Goal: Information Seeking & Learning: Learn about a topic

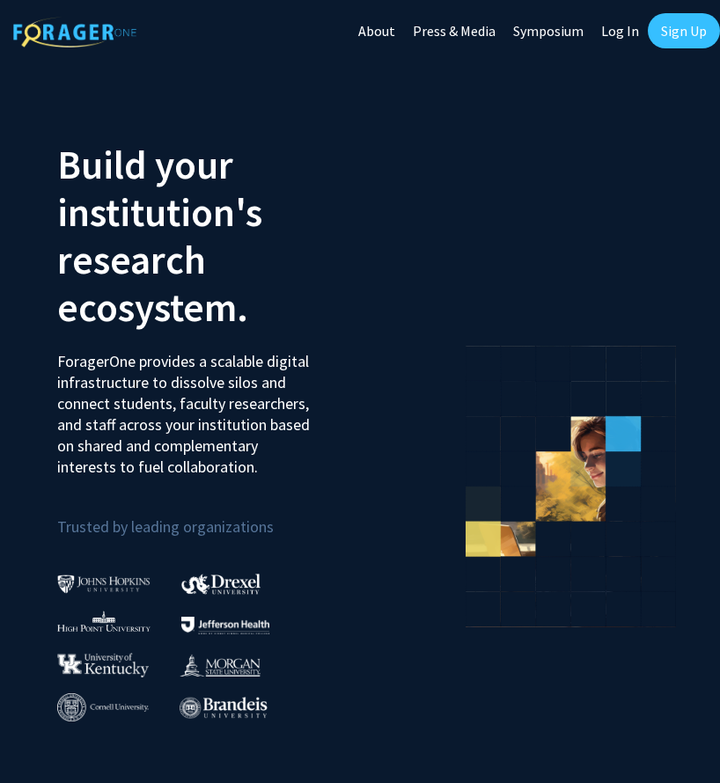
click at [625, 34] on link "Log In" at bounding box center [619, 31] width 55 height 62
select select
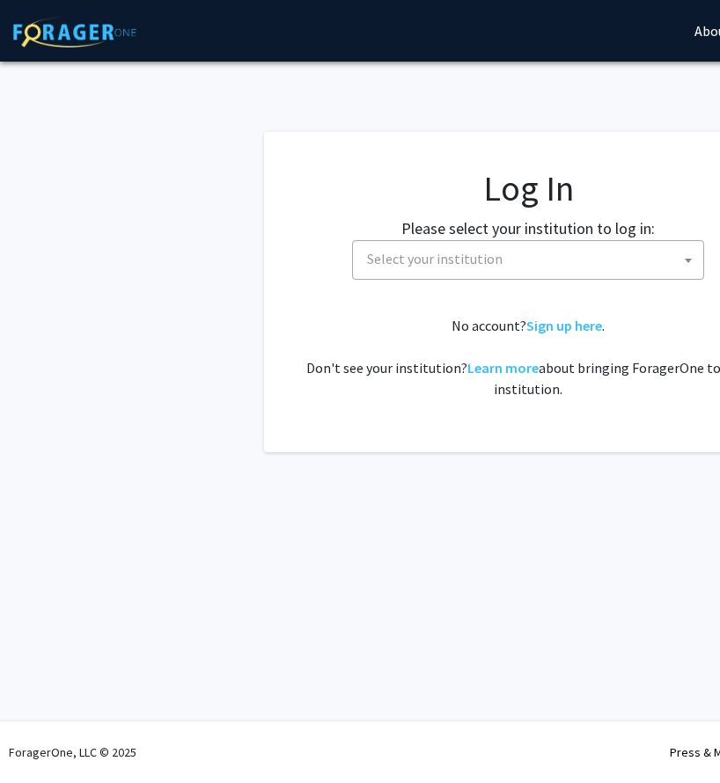
click at [452, 267] on span "Select your institution" at bounding box center [434, 259] width 135 height 18
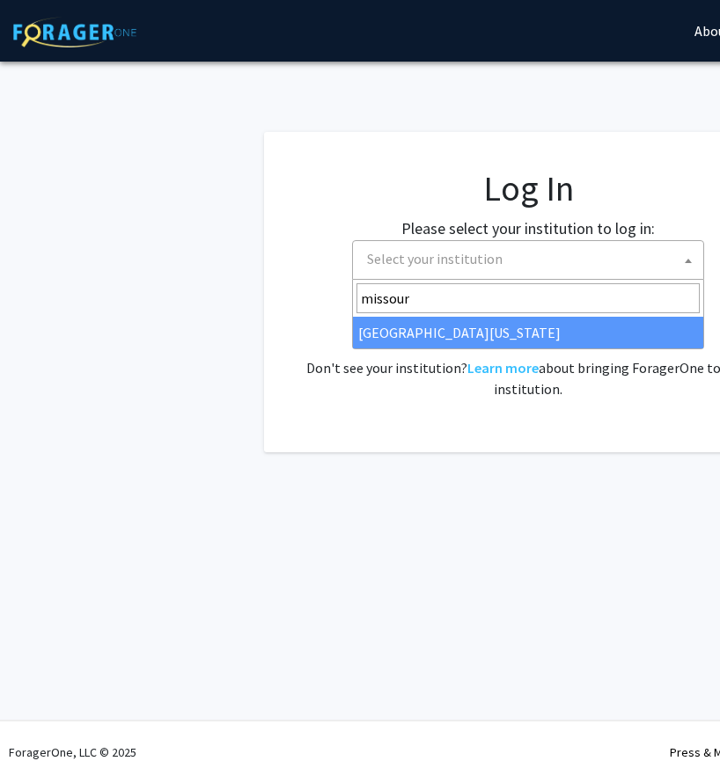
type input "missour"
select select "33"
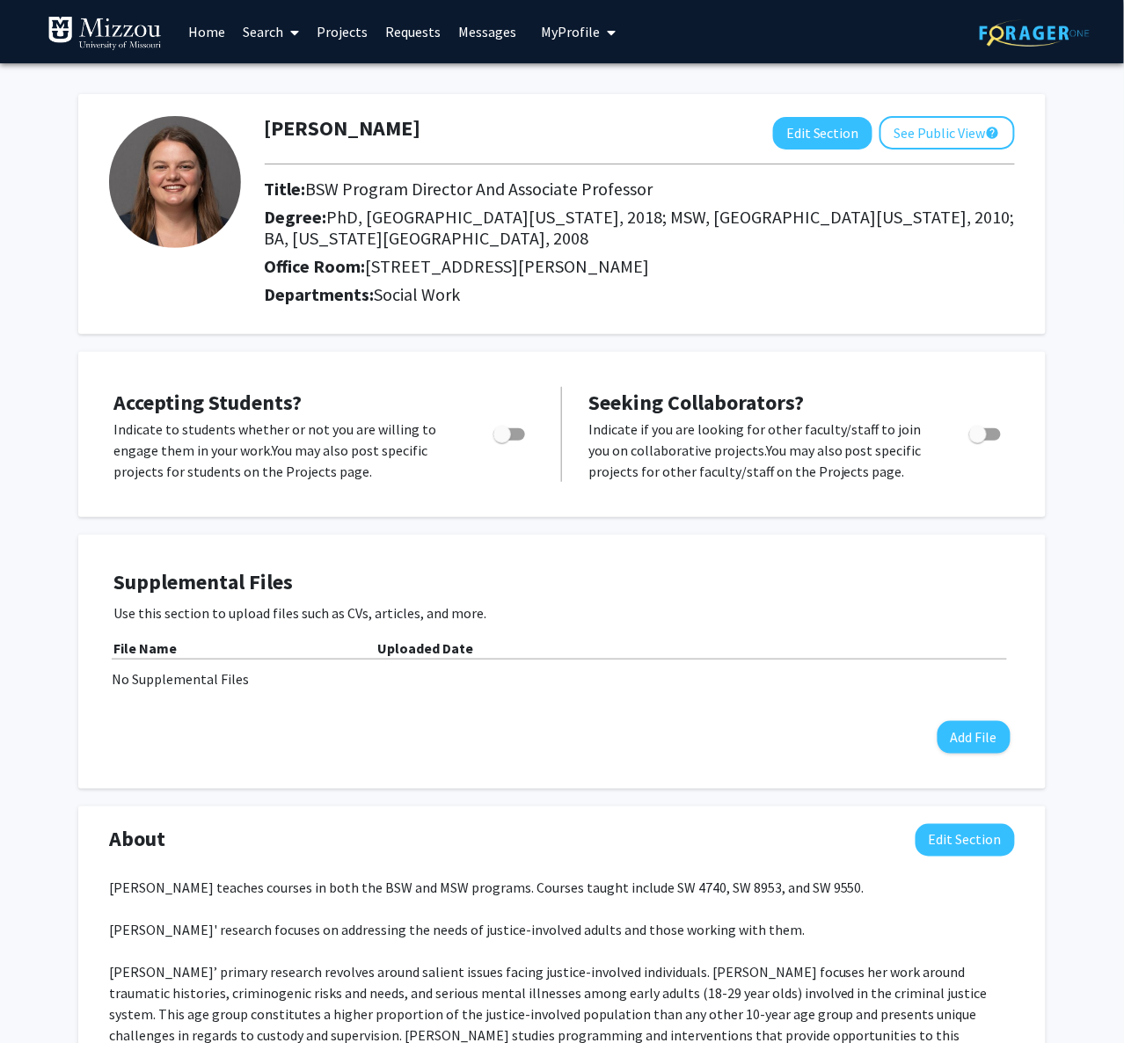
click at [276, 39] on link "Search" at bounding box center [271, 32] width 74 height 62
click at [285, 83] on span "Faculty/Staff" at bounding box center [298, 80] width 129 height 35
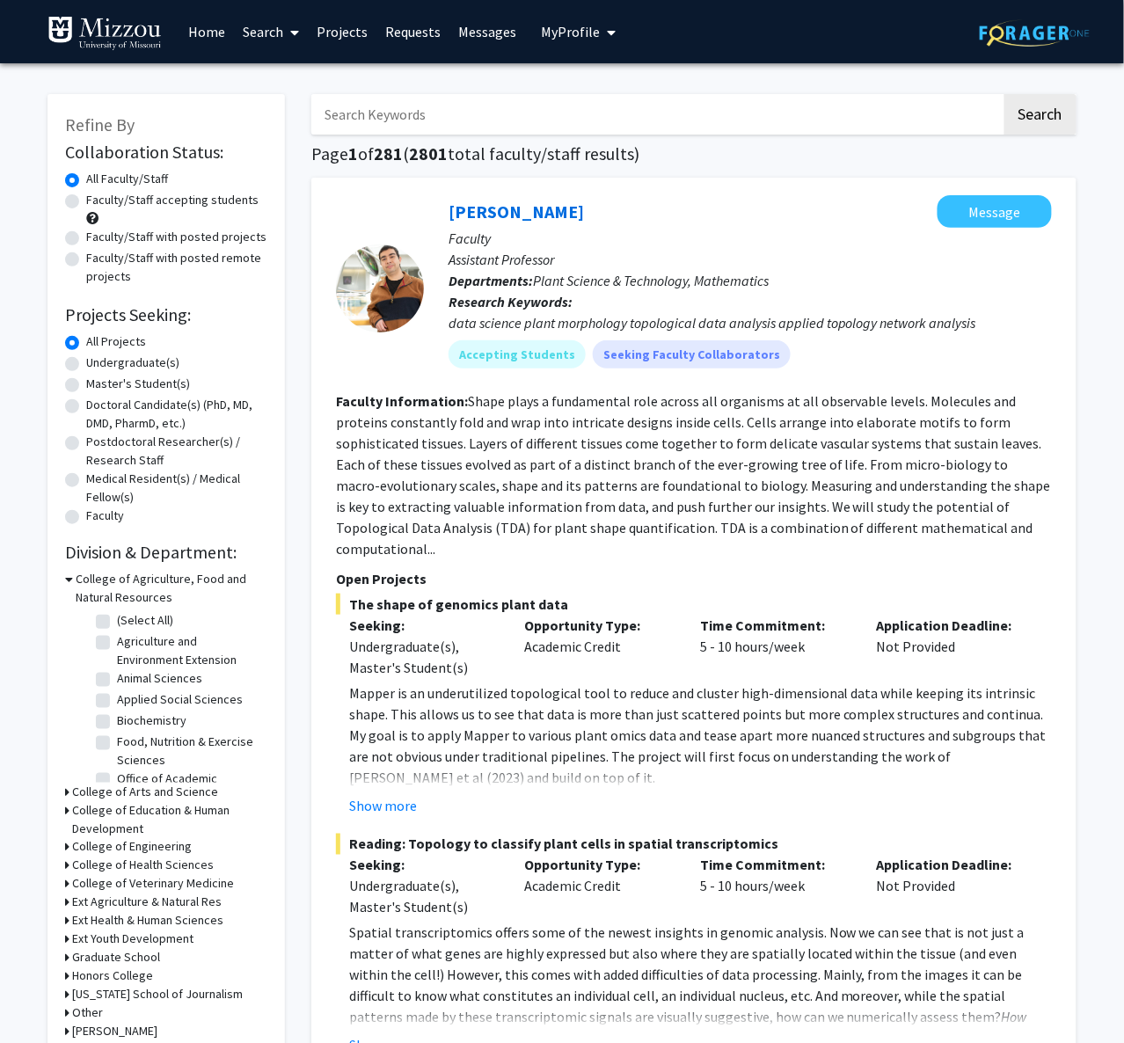
click at [394, 117] on input "Search Keywords" at bounding box center [656, 114] width 691 height 40
type input "social work"
click at [719, 116] on button "Search" at bounding box center [1041, 114] width 72 height 40
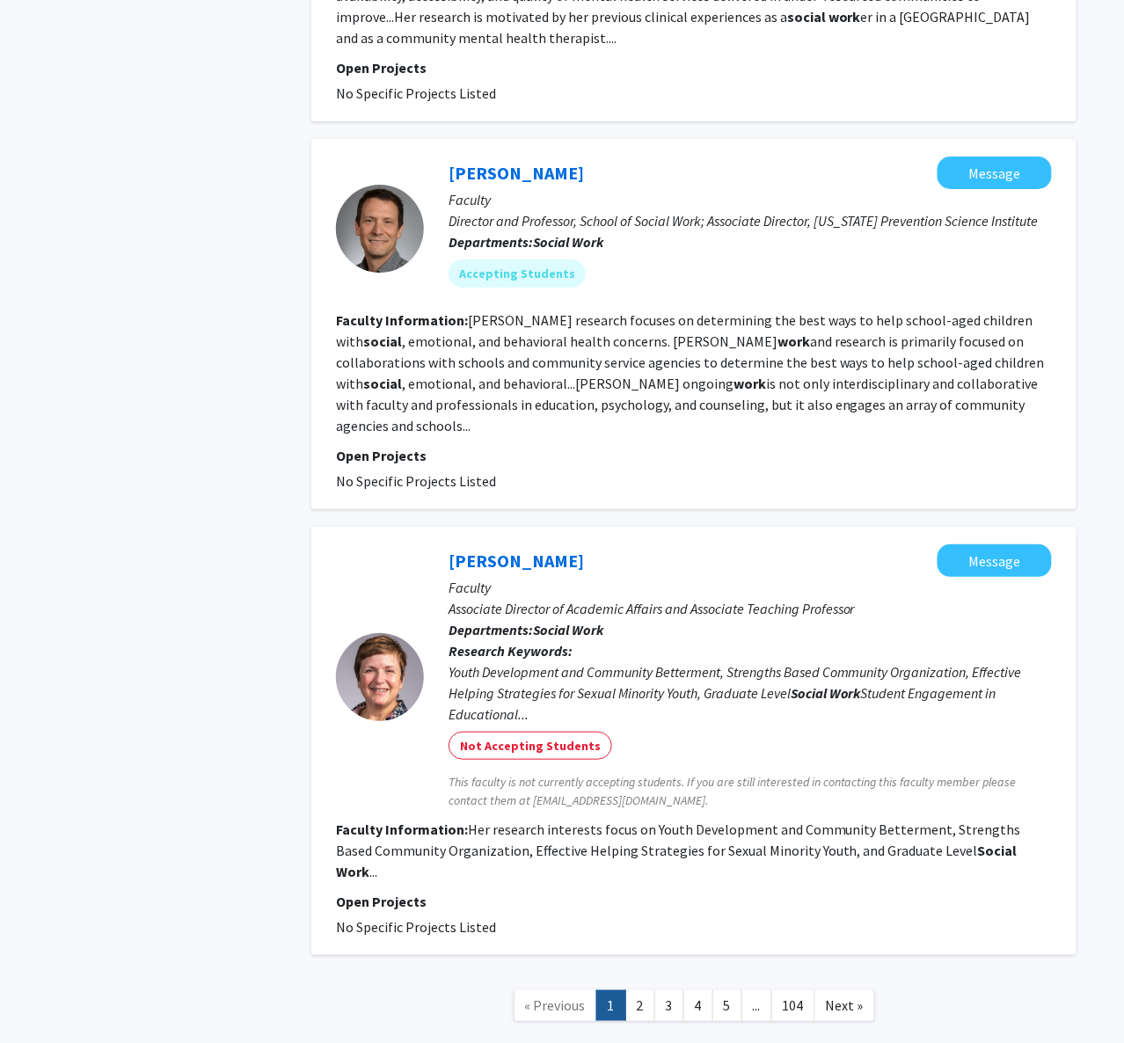
scroll to position [3179, 0]
click at [639, 782] on link "2" at bounding box center [641, 1007] width 30 height 31
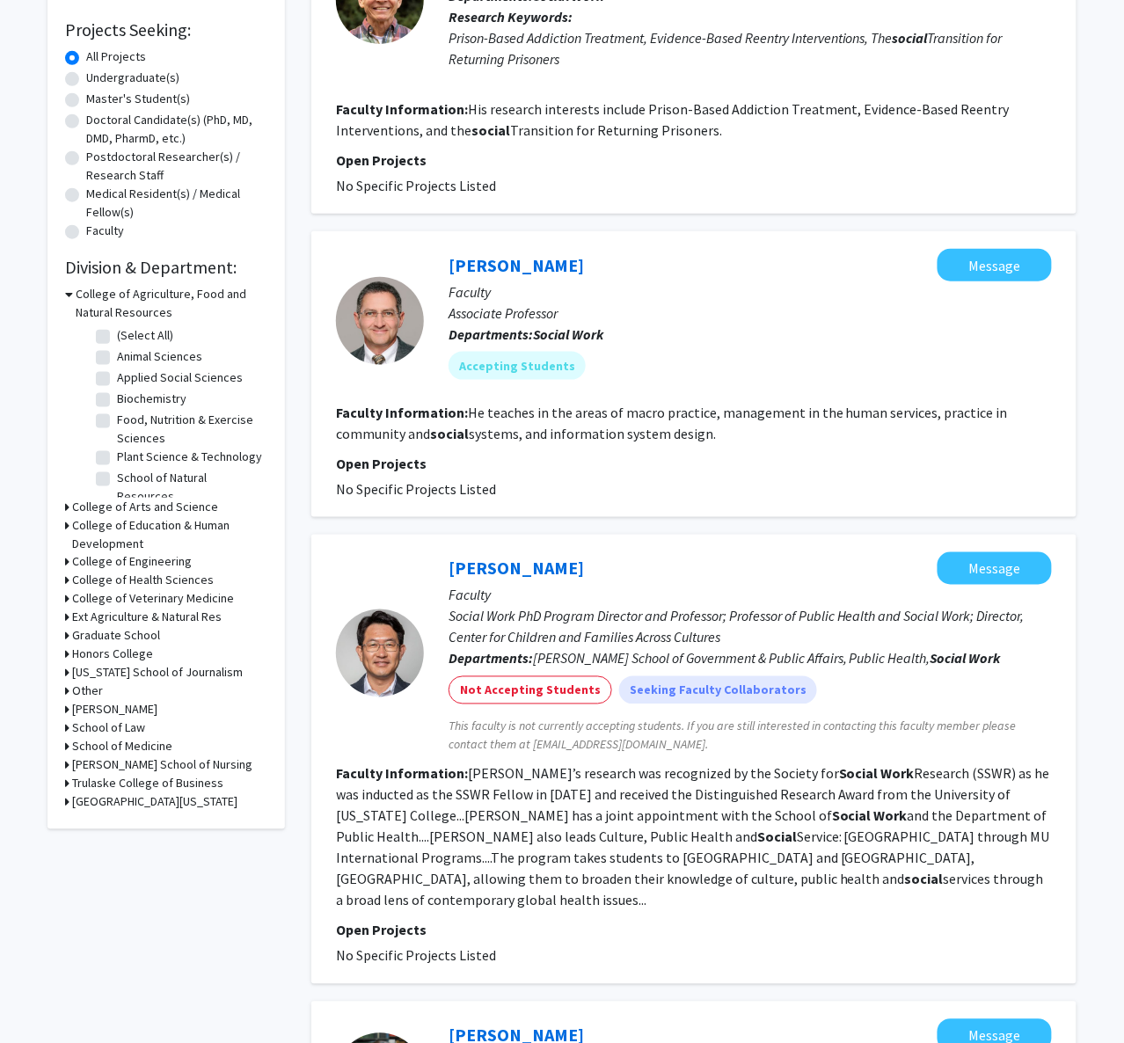
scroll to position [290, 0]
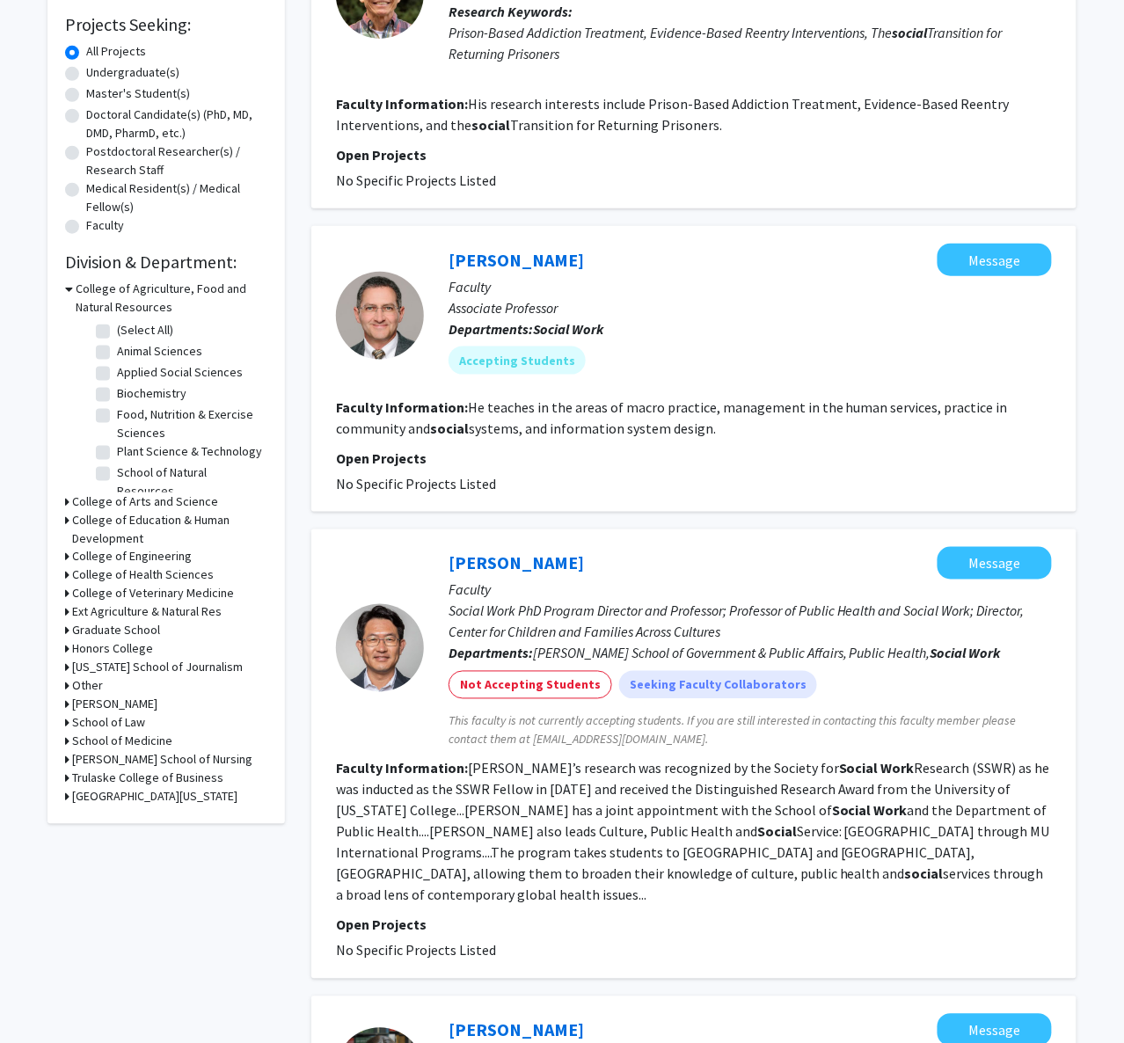
click at [86, 567] on h3 "College of Health Sciences" at bounding box center [143, 576] width 142 height 18
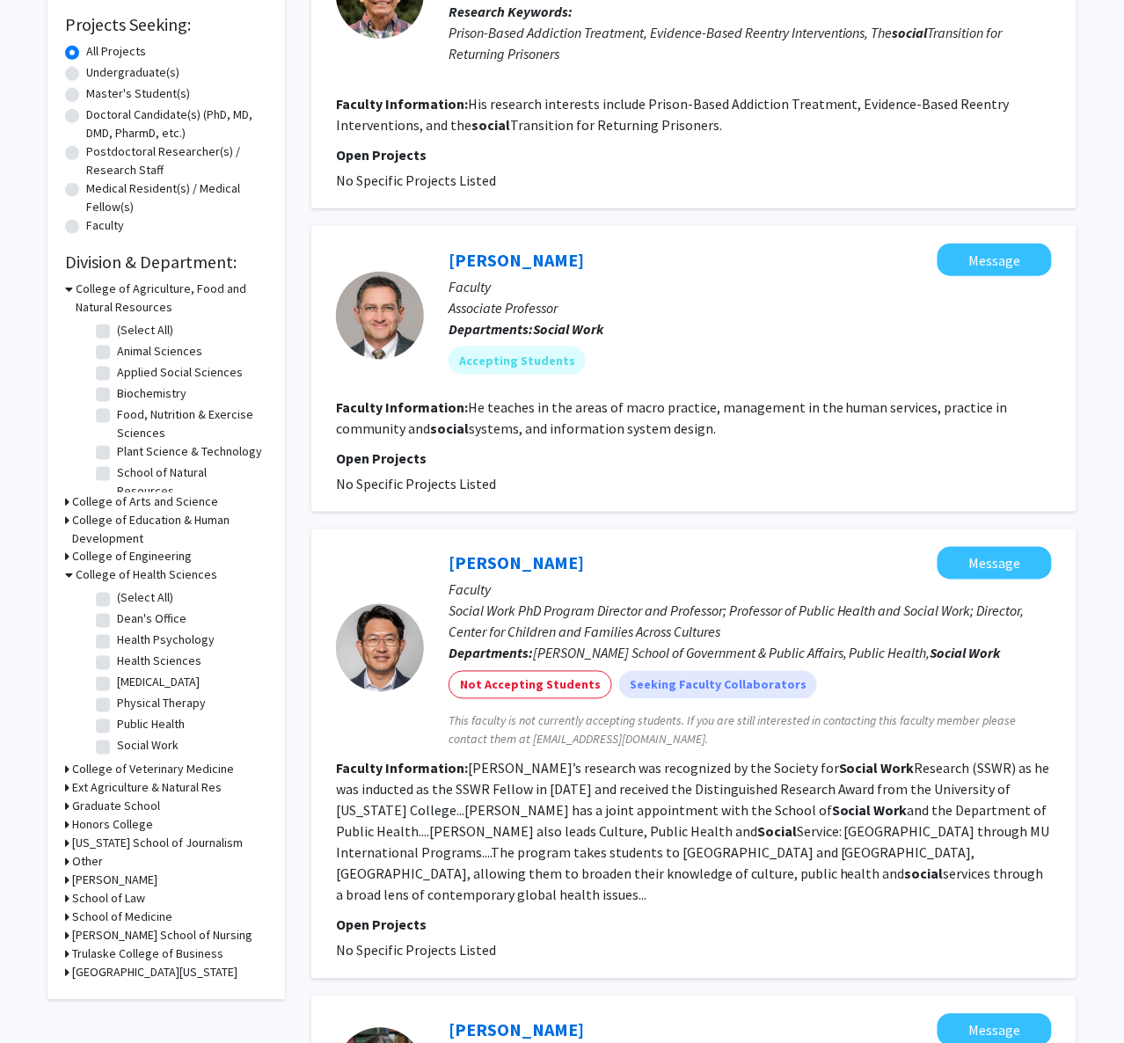
click at [117, 737] on label "Social Work" at bounding box center [148, 746] width 62 height 18
click at [117, 737] on input "Social Work" at bounding box center [122, 742] width 11 height 11
checkbox input "true"
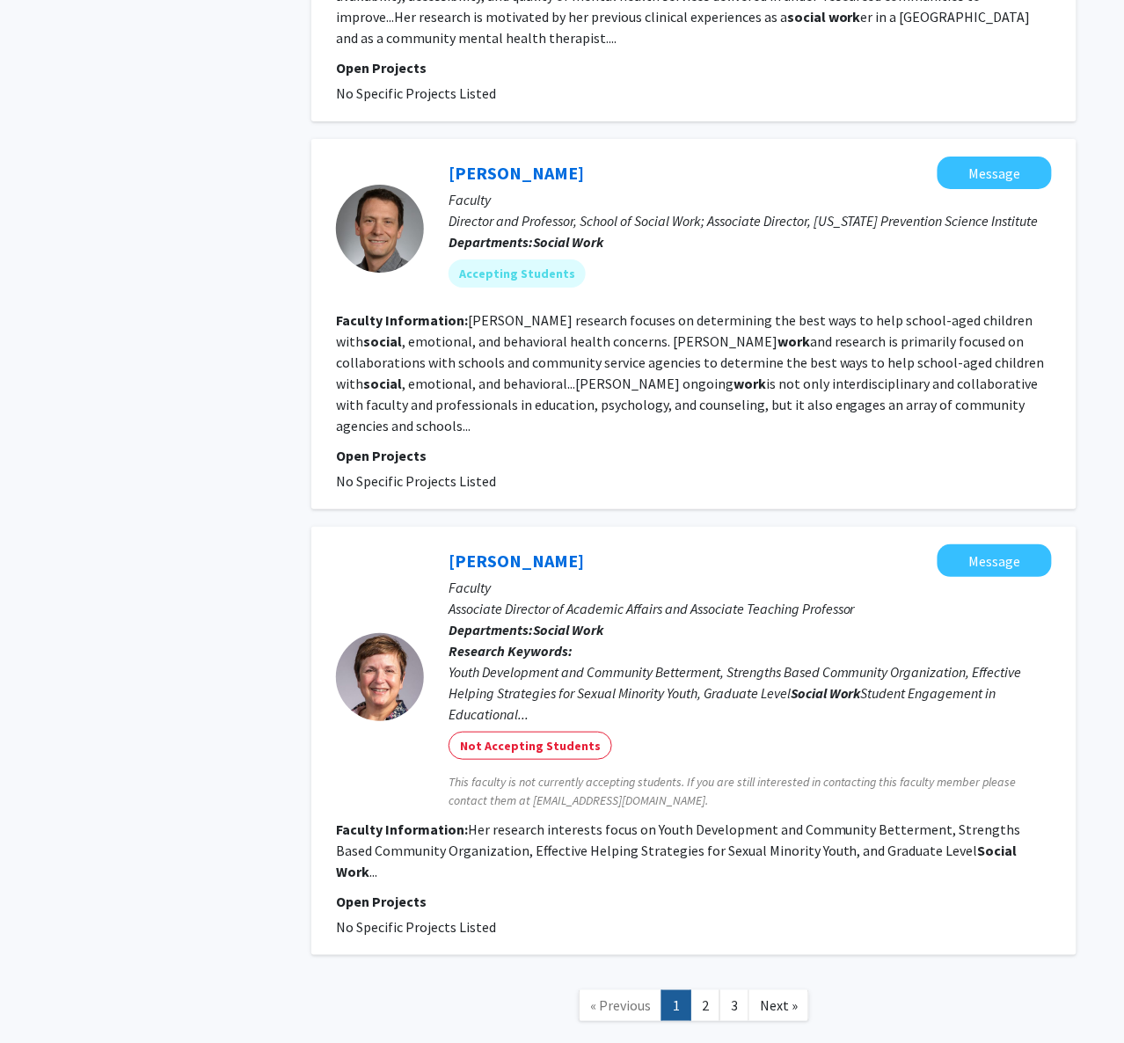
scroll to position [3179, 0]
click at [701, 782] on link "2" at bounding box center [706, 1007] width 30 height 31
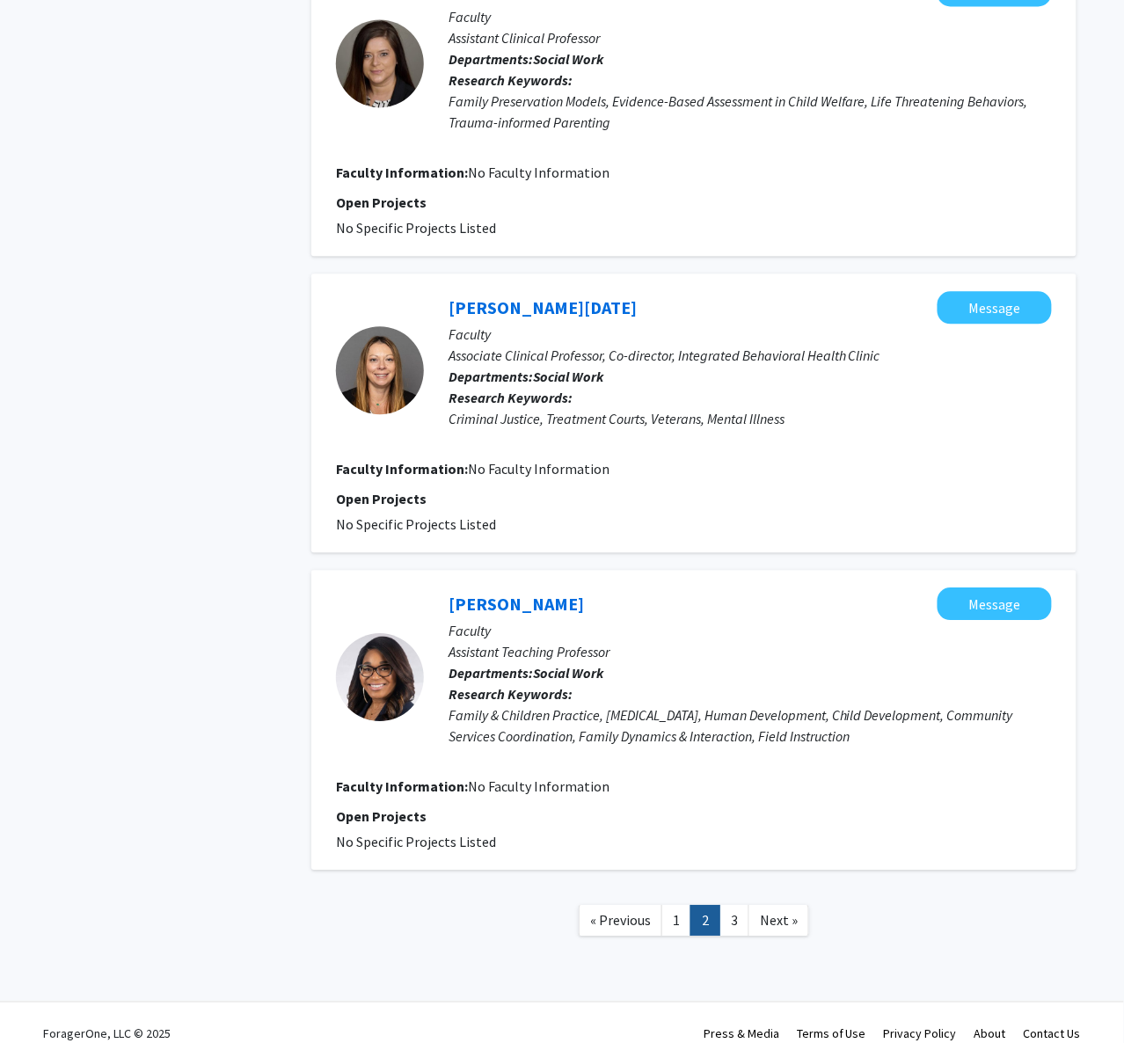
scroll to position [2576, 0]
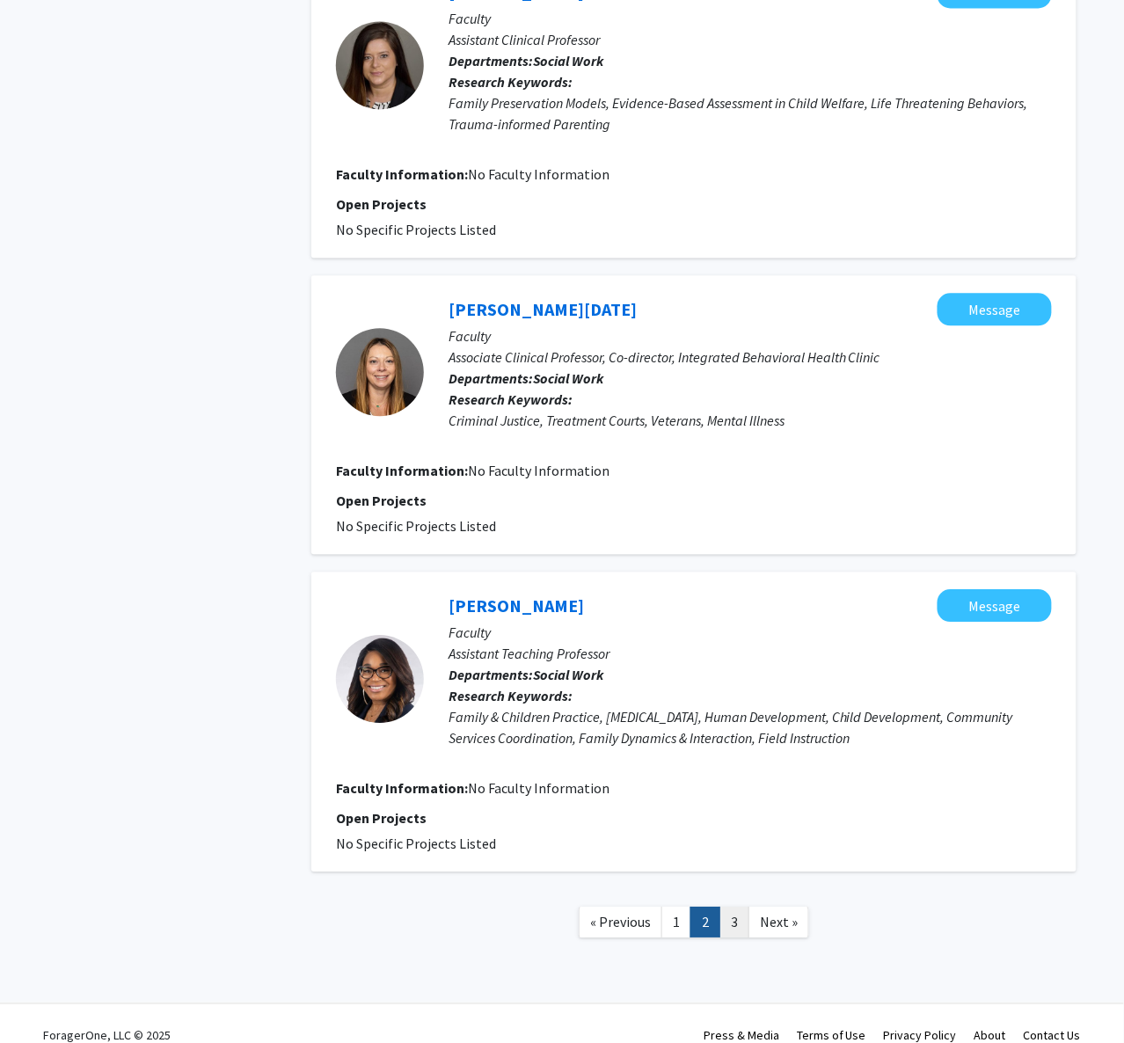
click at [719, 782] on link "3" at bounding box center [735, 922] width 30 height 31
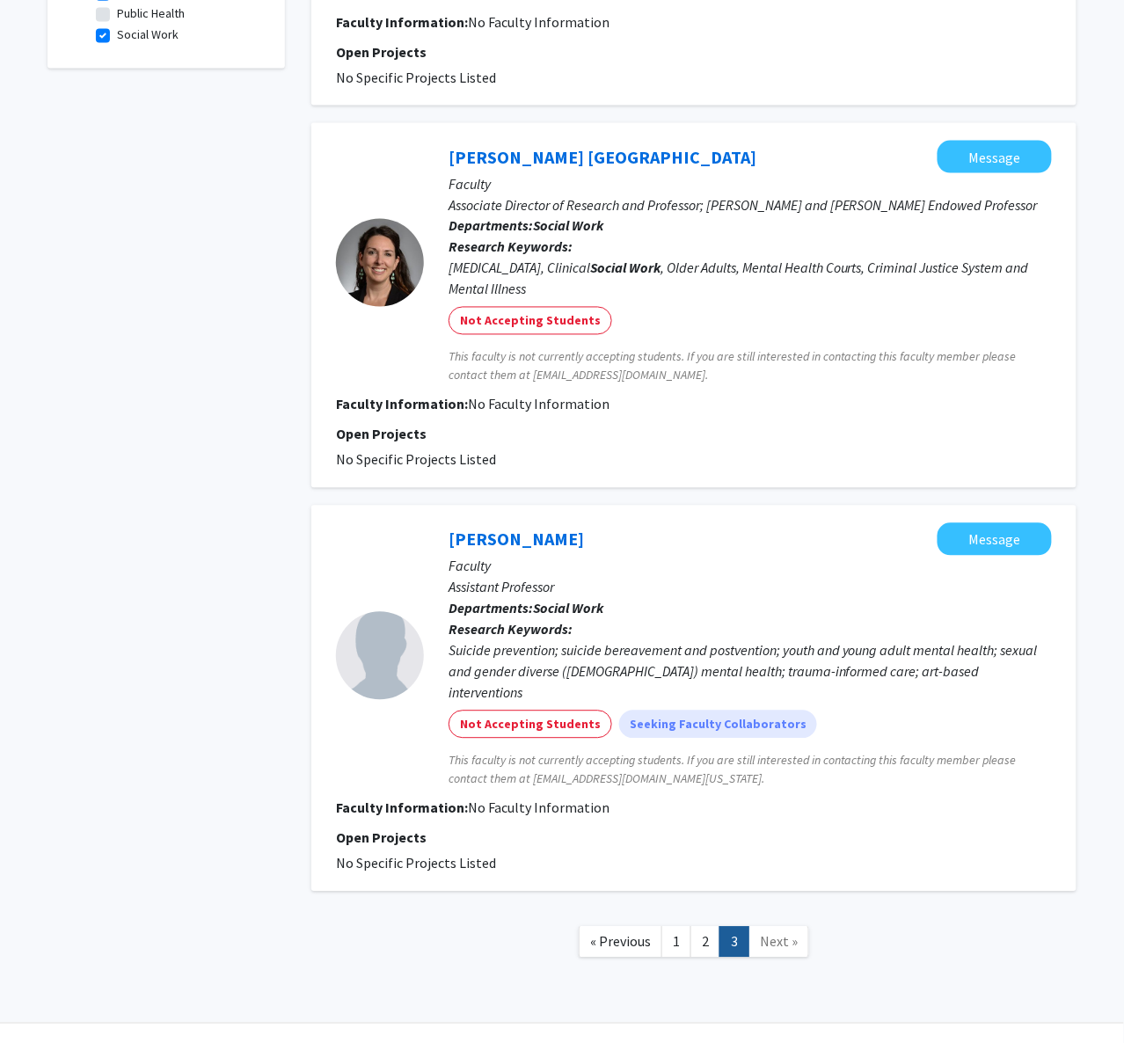
scroll to position [632, 0]
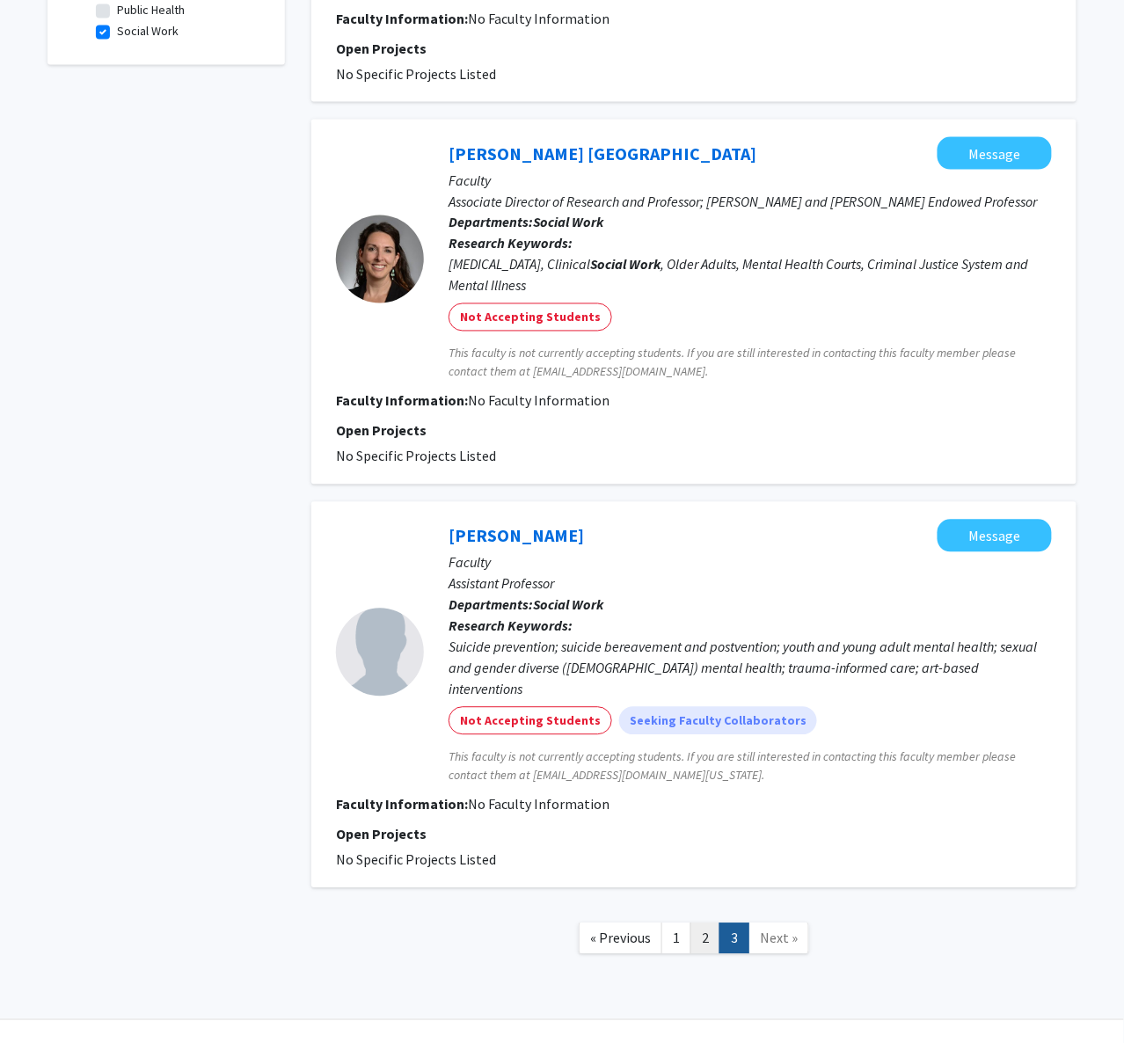
click at [700, 782] on link "2" at bounding box center [706, 939] width 30 height 31
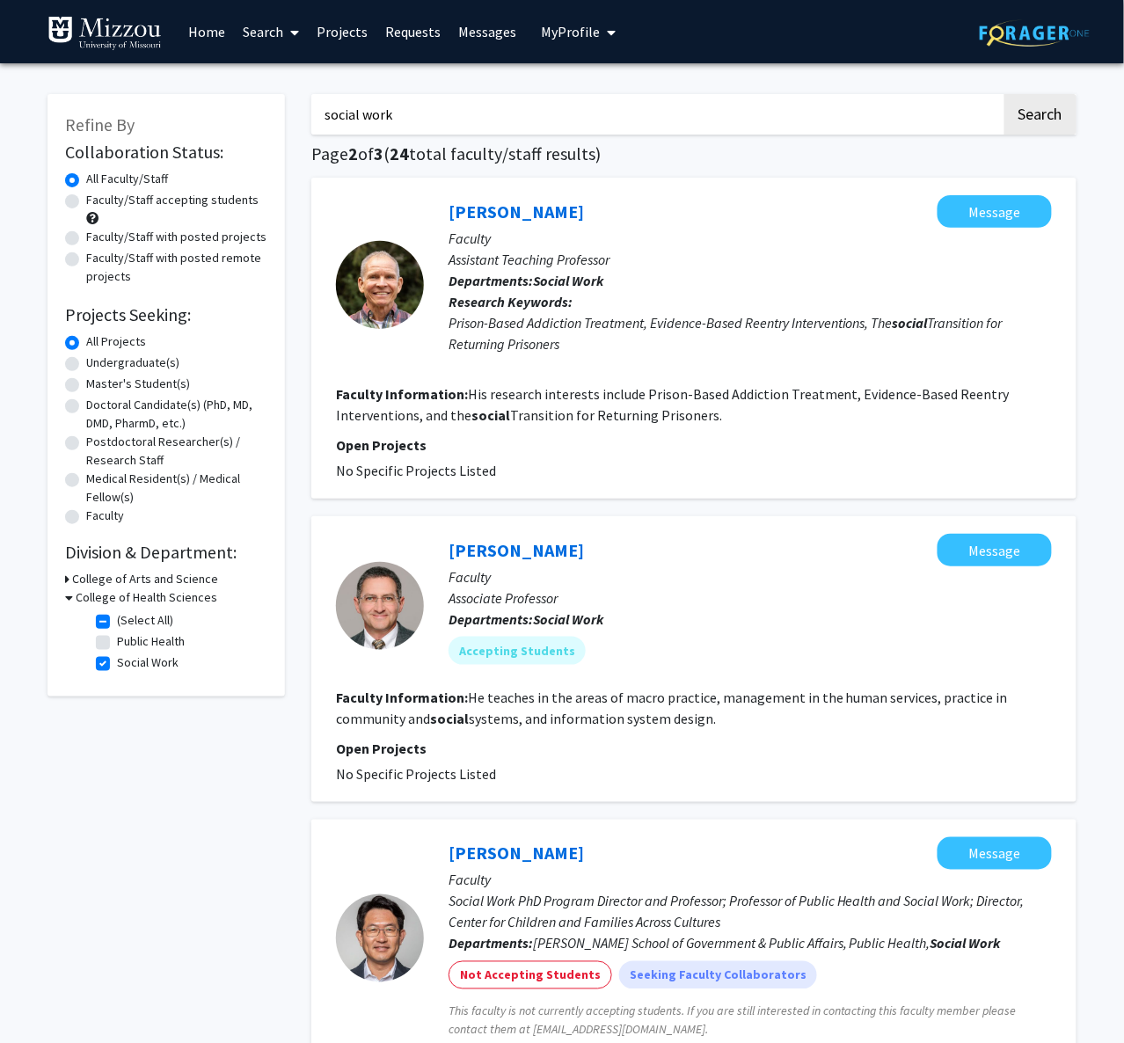
click at [297, 29] on icon at bounding box center [294, 33] width 9 height 14
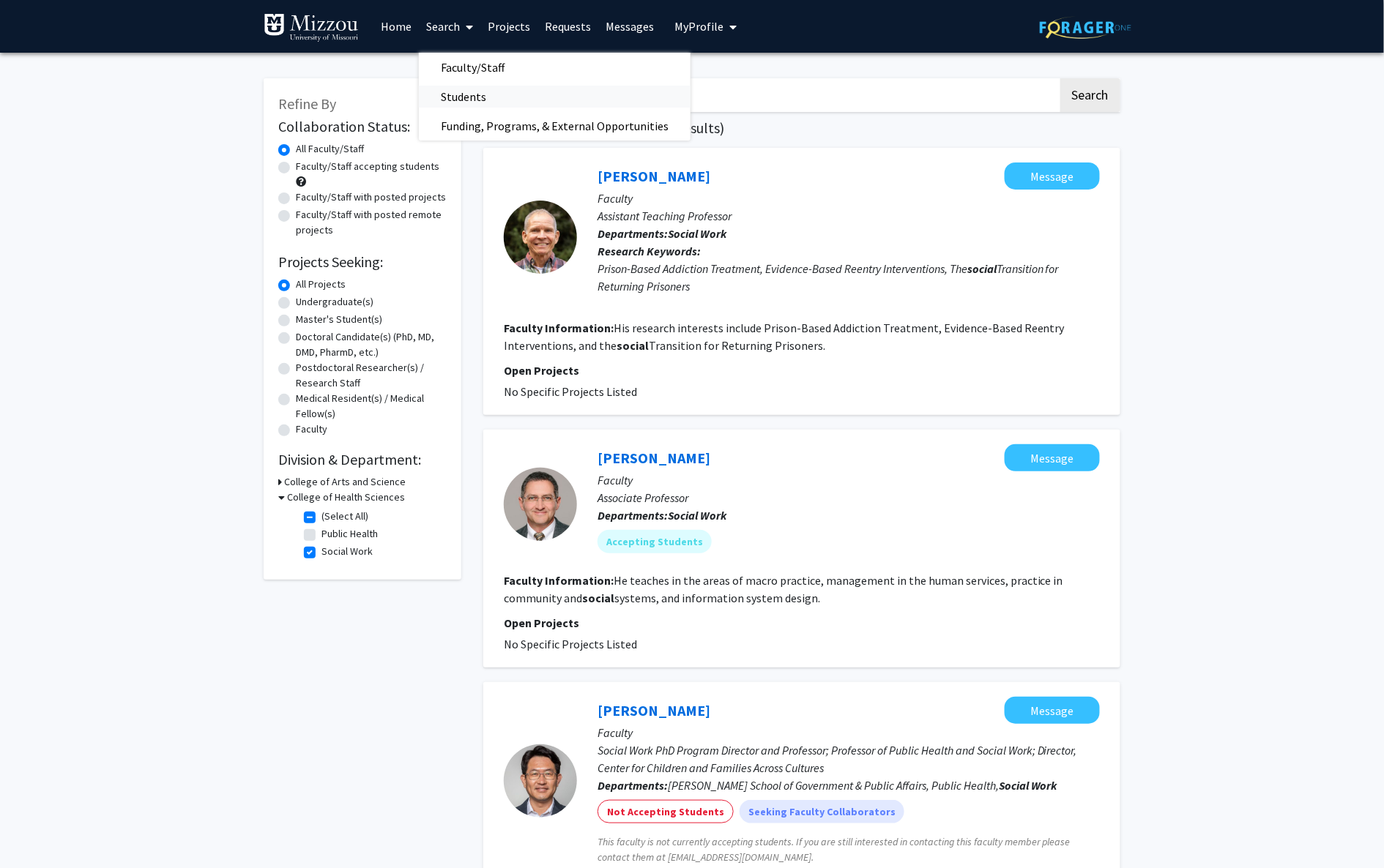
click at [466, 97] on span "Students" at bounding box center [463, 97] width 89 height 29
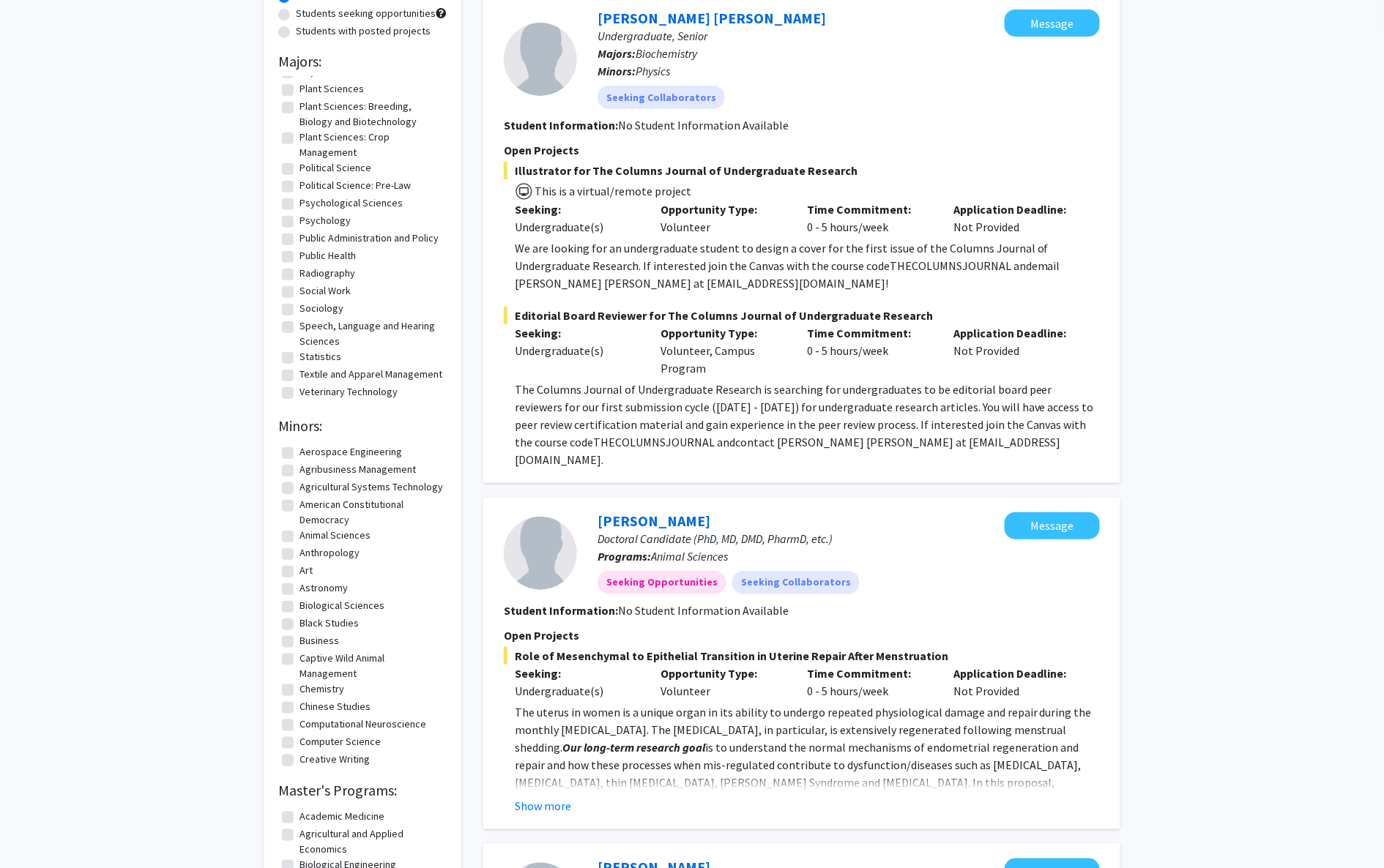
scroll to position [1798, 0]
click at [300, 283] on label "Social Work" at bounding box center [325, 290] width 52 height 15
click at [300, 283] on input "Social Work" at bounding box center [304, 287] width 9 height 9
checkbox input "true"
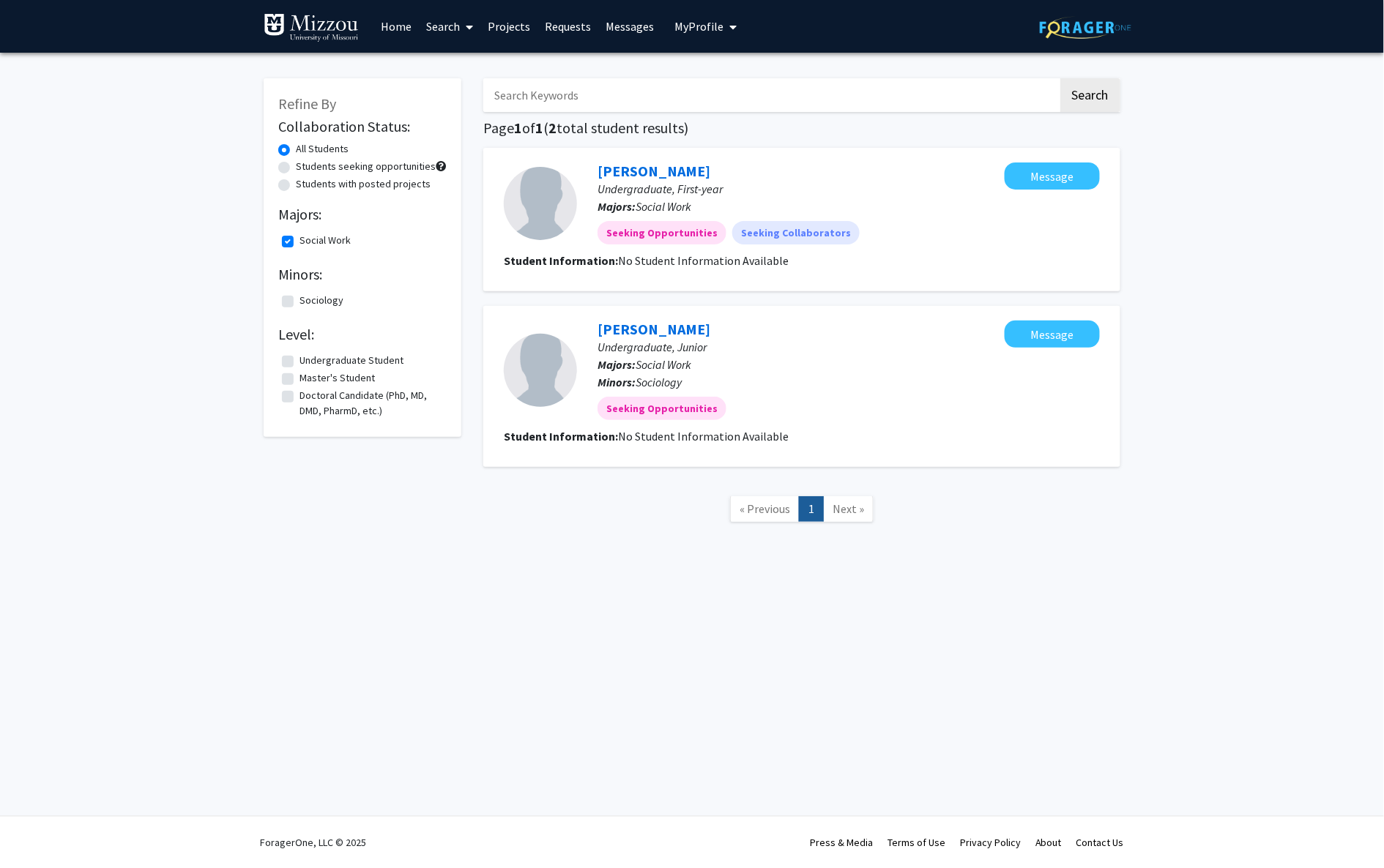
click at [300, 247] on label "Social Work" at bounding box center [325, 241] width 52 height 15
click at [300, 242] on input "Social Work" at bounding box center [304, 237] width 9 height 9
checkbox input "false"
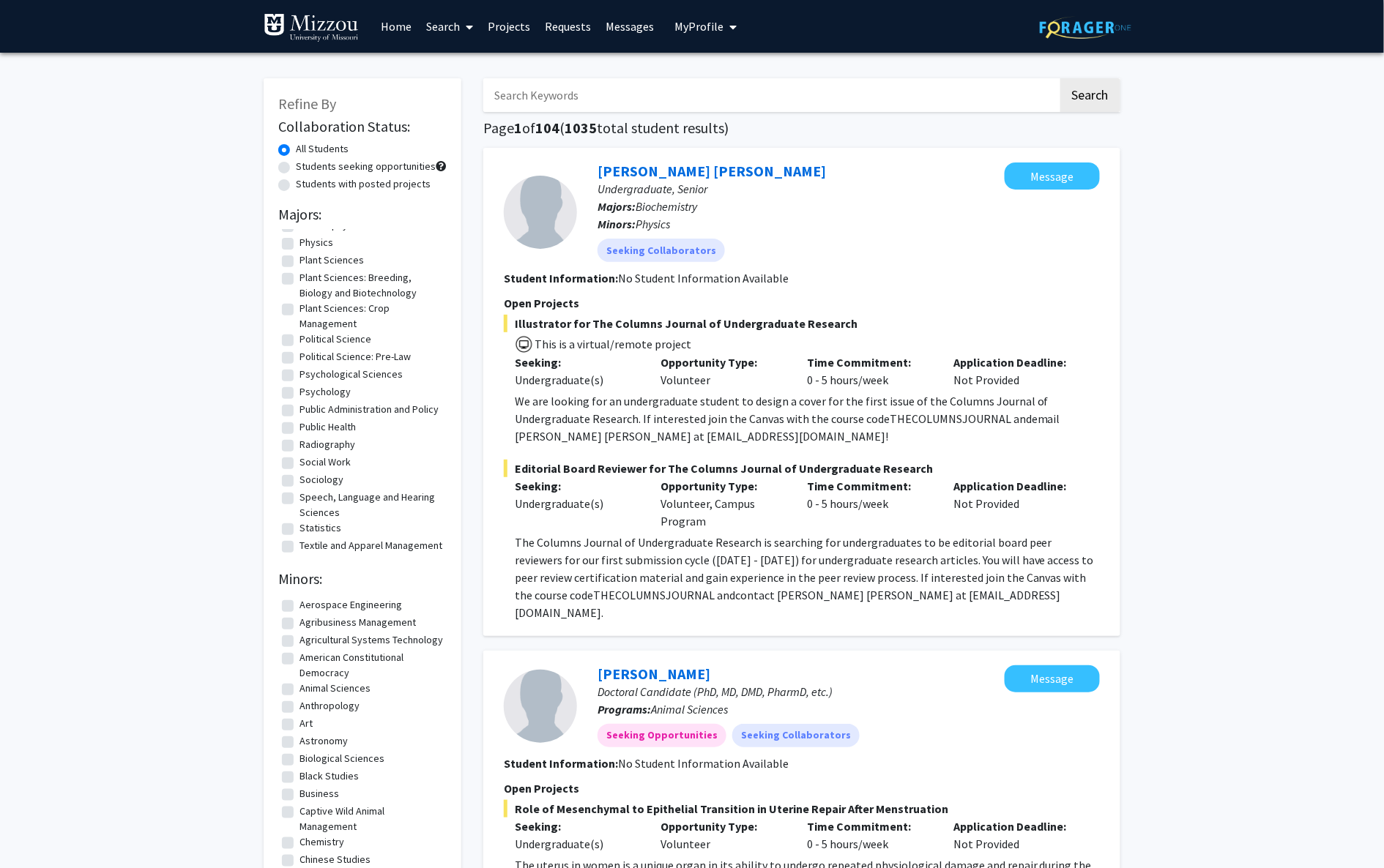
scroll to position [1776, 0]
